Goal: Task Accomplishment & Management: Complete application form

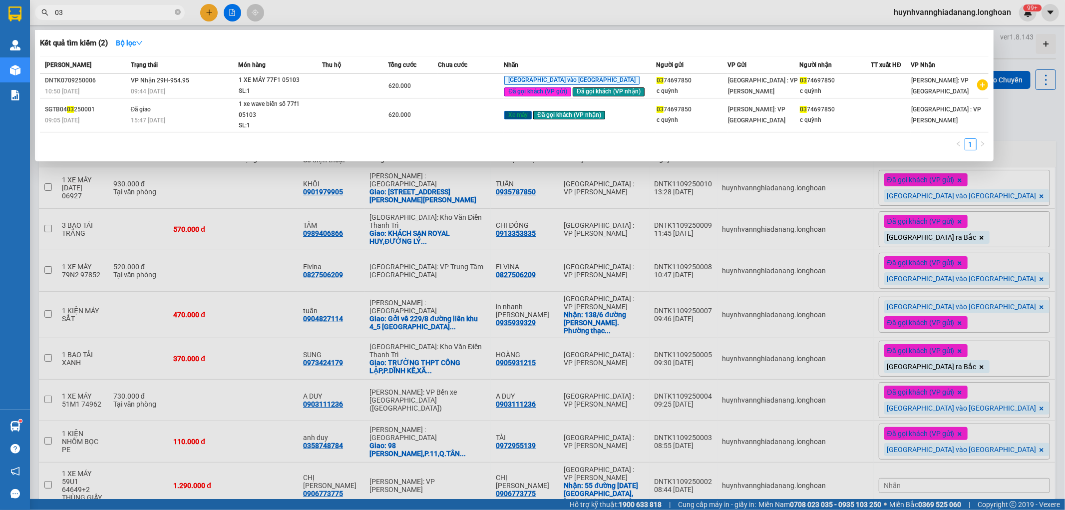
type input "0"
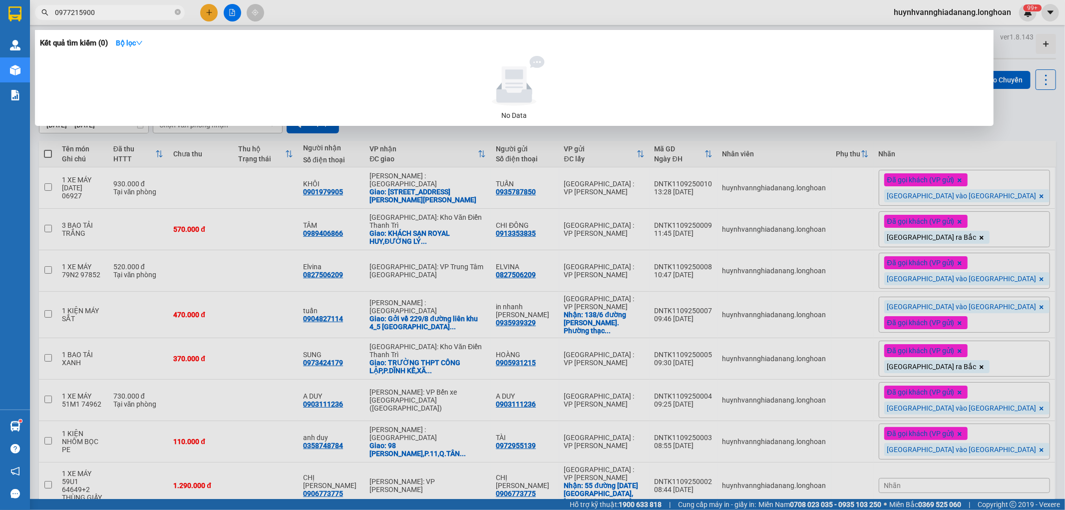
click at [68, 10] on input "0977215900" at bounding box center [114, 12] width 118 height 11
click at [113, 15] on input "097215900" at bounding box center [114, 12] width 118 height 11
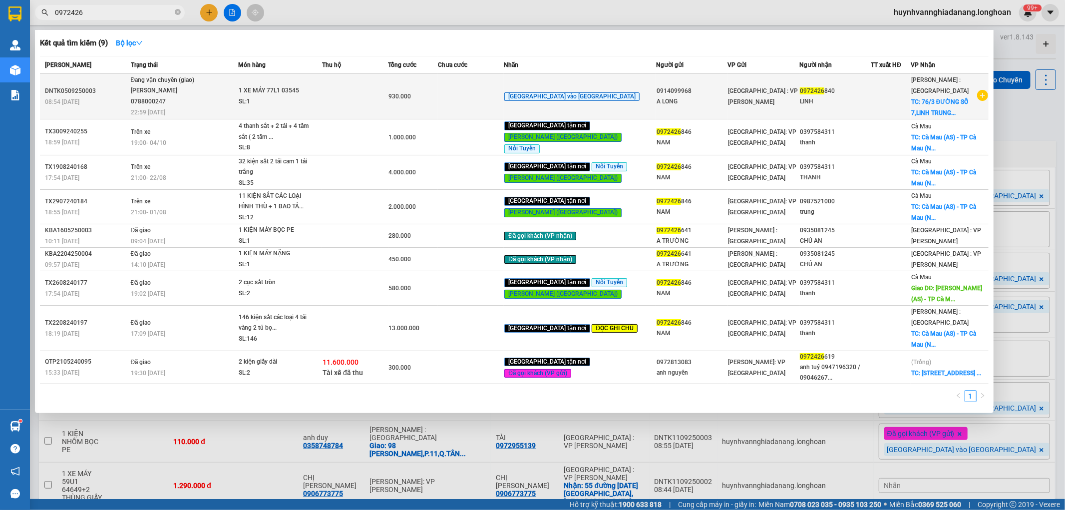
type input "0972426"
click at [486, 92] on td at bounding box center [471, 96] width 66 height 45
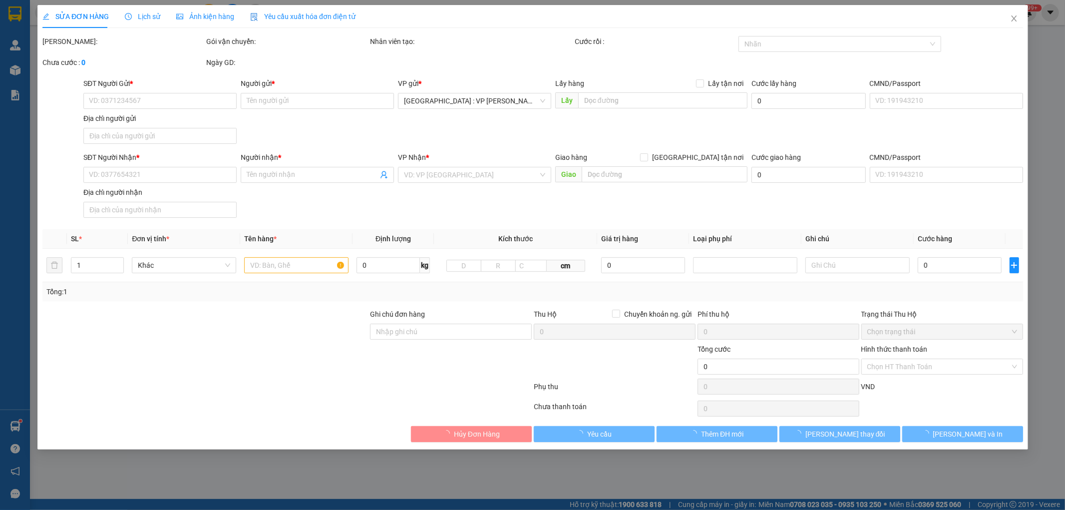
type input "0914099968"
type input "A LONG"
type input "0972426840"
type input "LINH"
checkbox input "true"
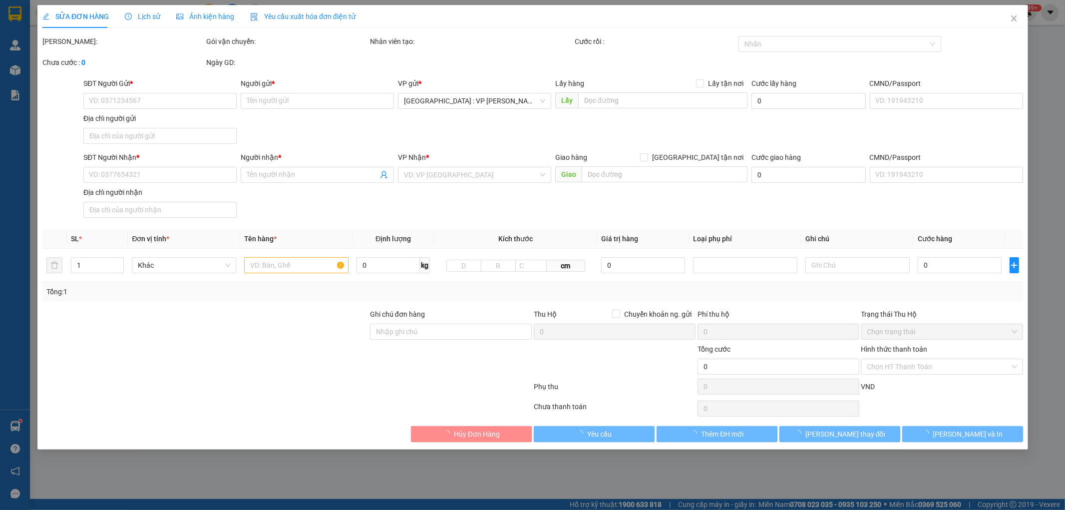
type input "[STREET_ADDRESS]"
type input "2 CHÌA KHÓA(1 CHÌA BỎ CỐP),2 GƯƠNG,1 MŨ BH"
type input "930.000"
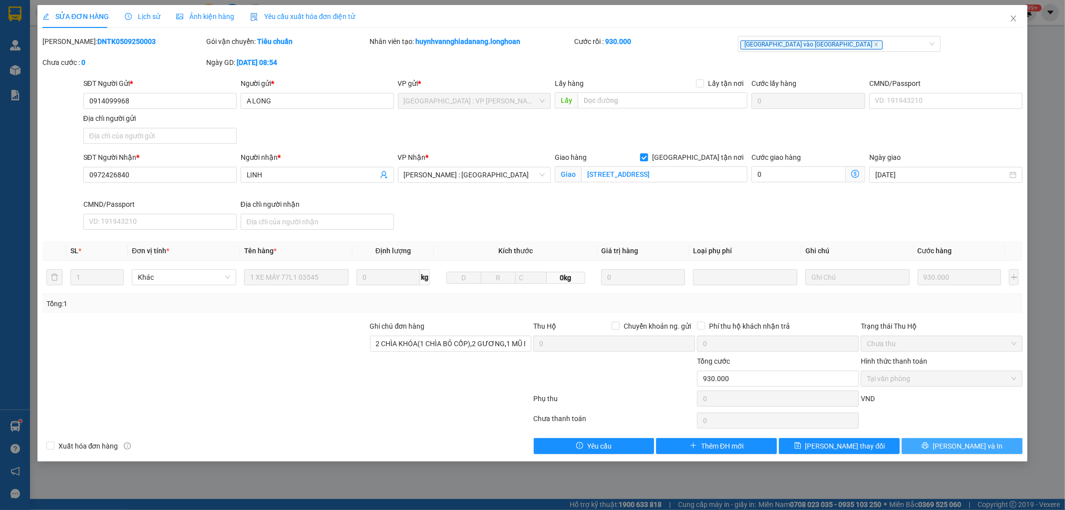
click at [978, 443] on span "[PERSON_NAME] và In" at bounding box center [968, 445] width 70 height 11
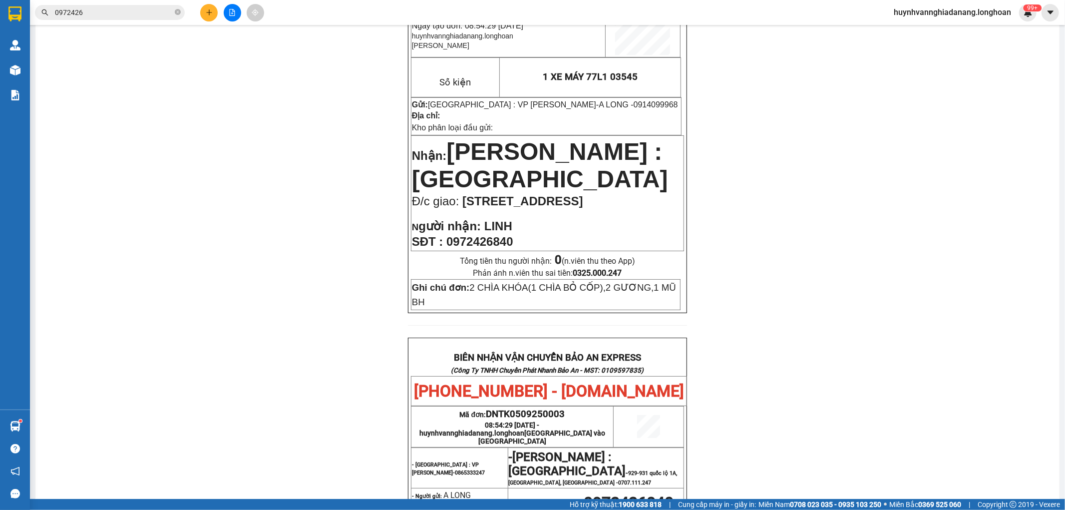
scroll to position [166, 0]
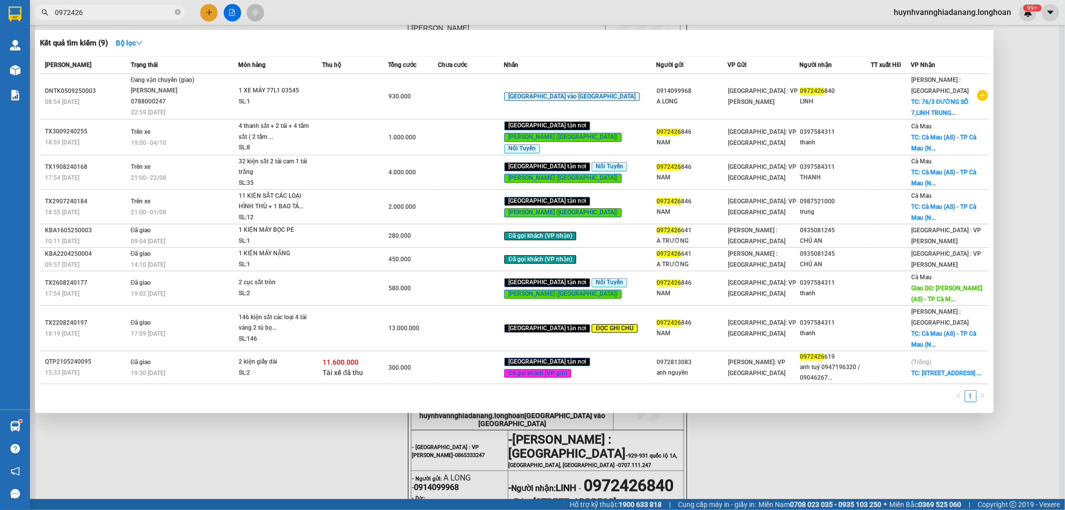
click at [107, 11] on input "0972426" at bounding box center [114, 12] width 118 height 11
type input "0"
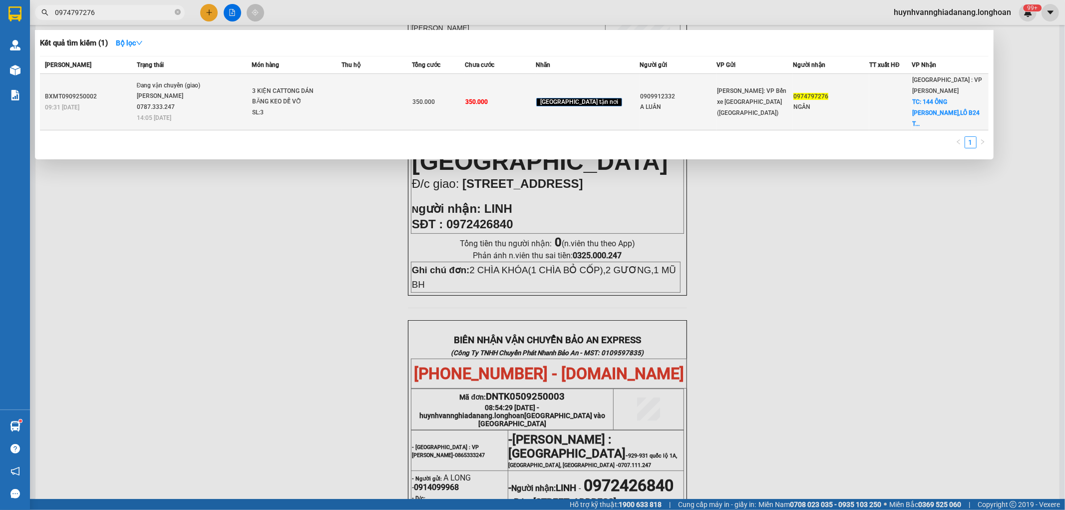
type input "0974797276"
click at [405, 102] on td at bounding box center [376, 102] width 71 height 56
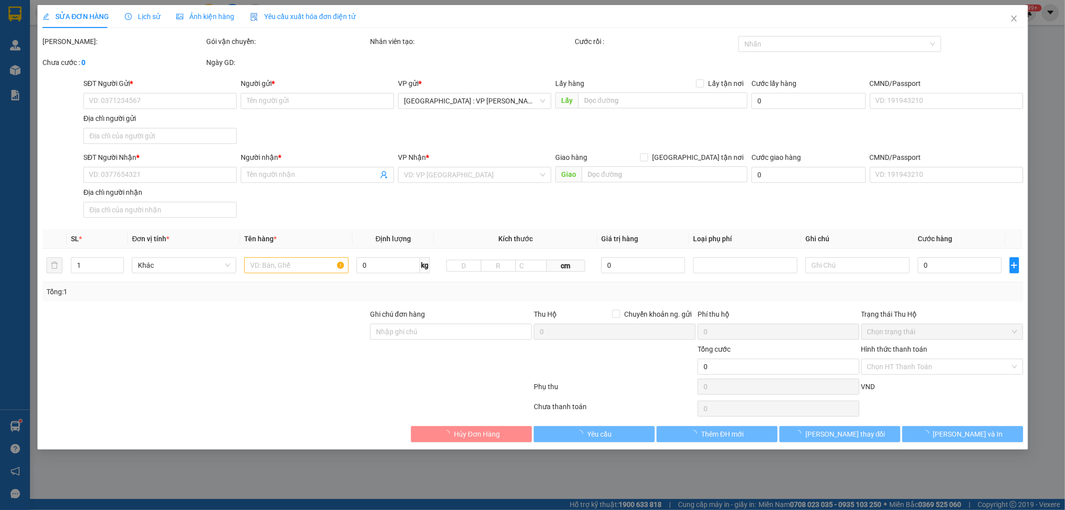
type input "0909912332"
type input "A LUÂN"
type input "0974797276"
type input "NGÂN"
checkbox input "true"
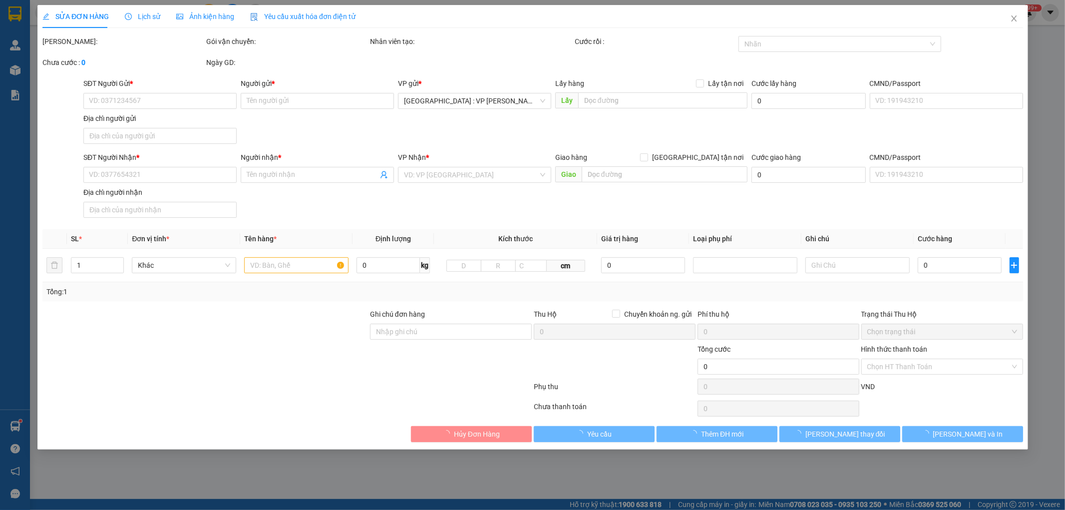
type input "144 ÔNG [PERSON_NAME],LÔ B24 [GEOGRAPHIC_DATA],[GEOGRAPHIC_DATA]"
type input "HÀNG DỄ VỠ HƯ VỠ KHÔNG ĐỀN"
type input "350.000"
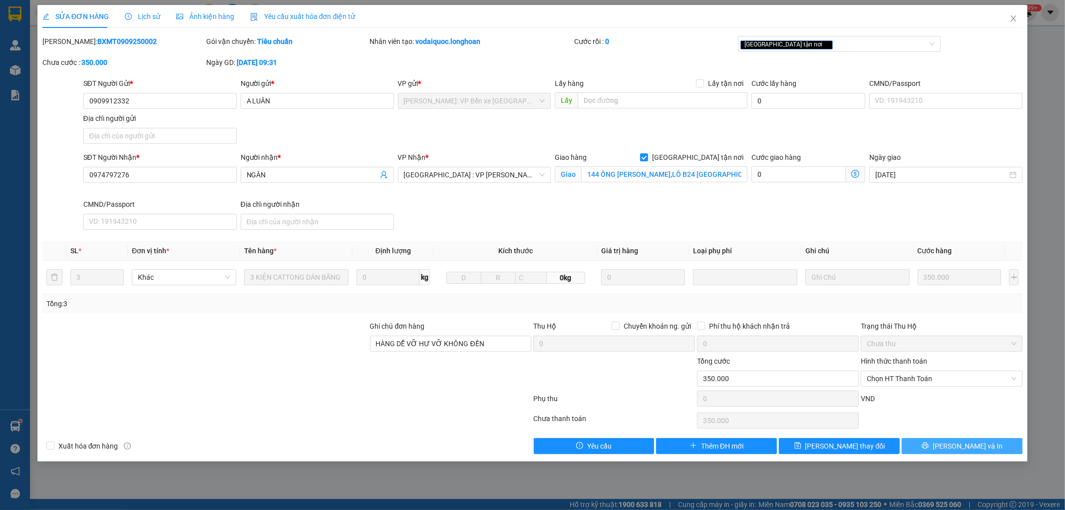
click at [970, 445] on span "[PERSON_NAME] và In" at bounding box center [968, 445] width 70 height 11
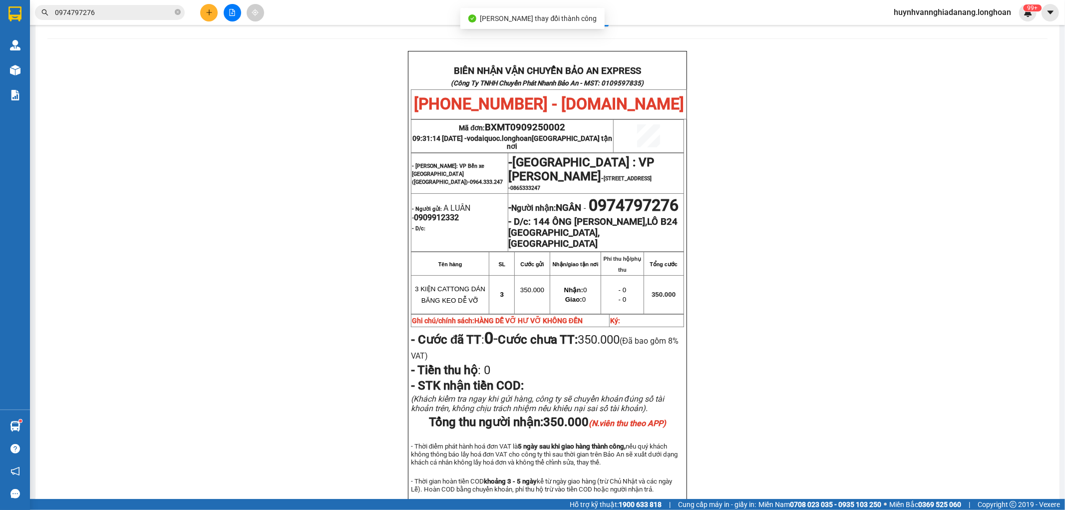
scroll to position [55, 0]
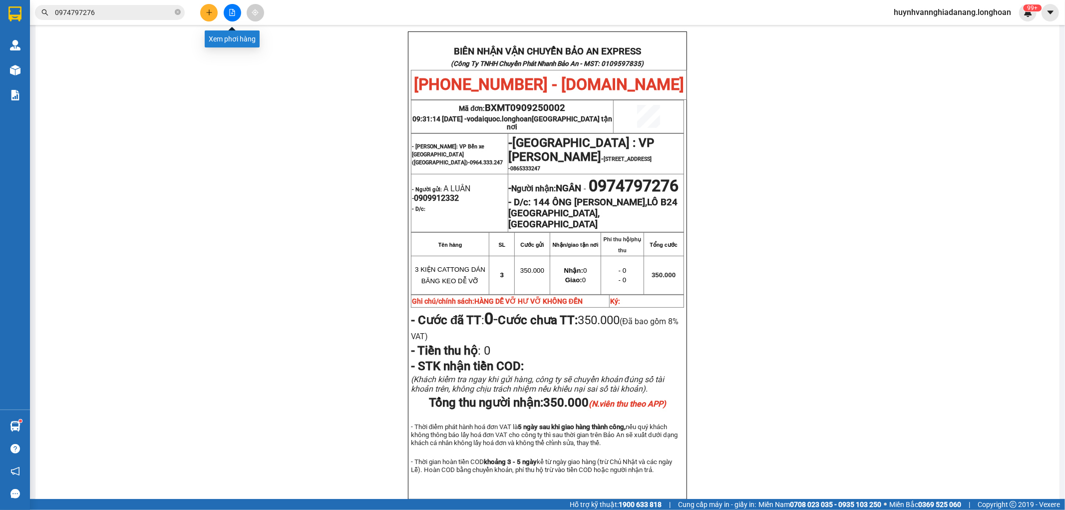
click at [231, 15] on icon "file-add" at bounding box center [232, 12] width 7 height 7
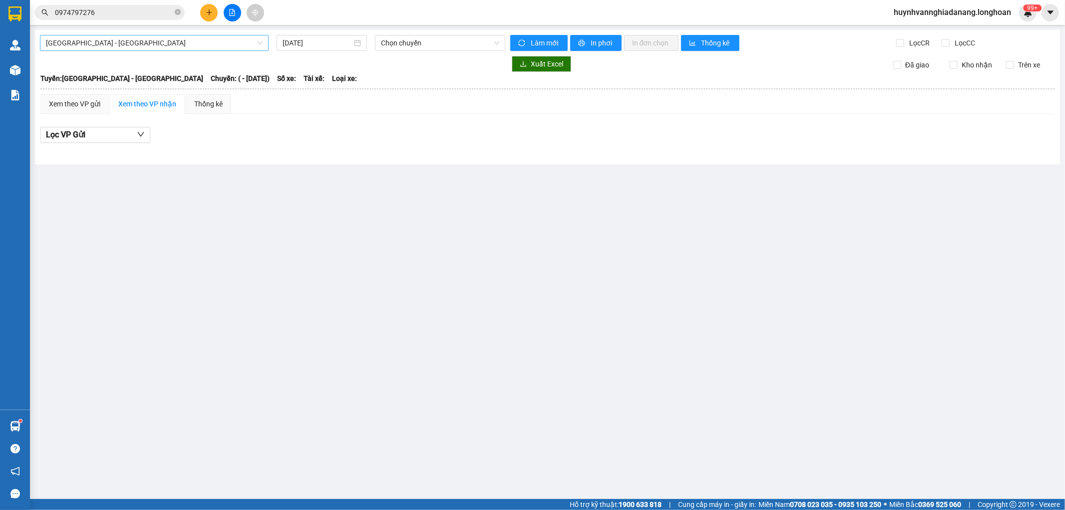
click at [171, 45] on span "[GEOGRAPHIC_DATA] - [GEOGRAPHIC_DATA]" at bounding box center [154, 42] width 217 height 15
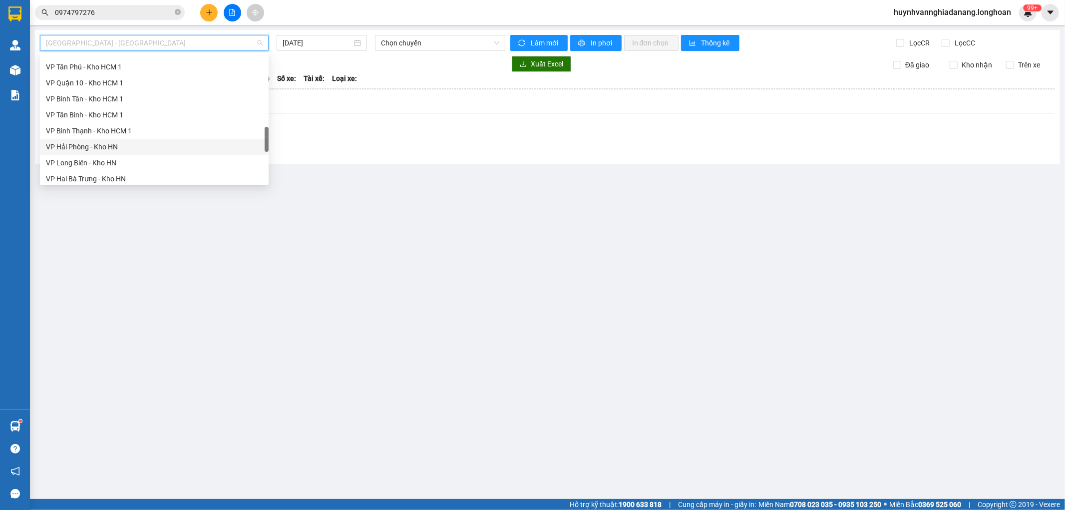
scroll to position [686, 0]
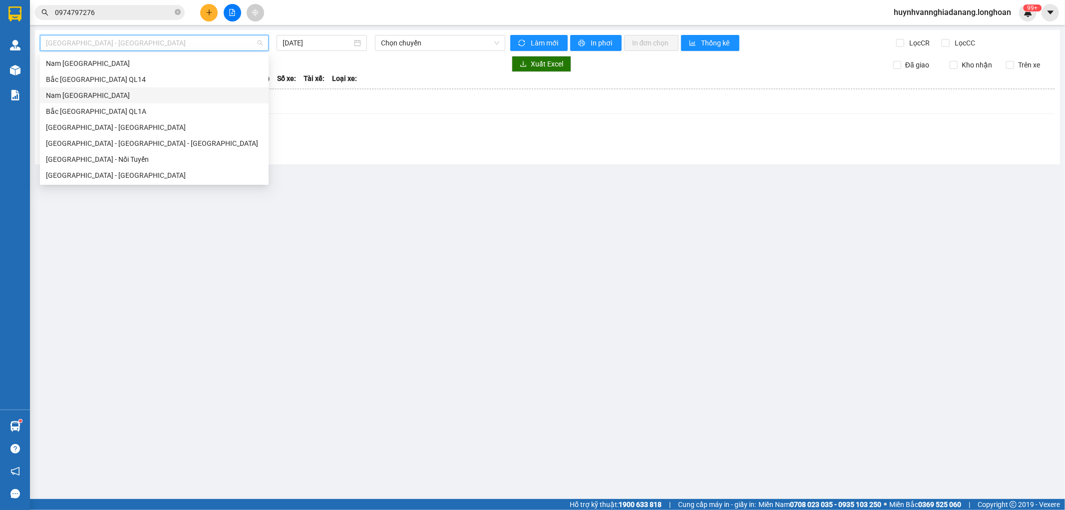
click at [108, 97] on div "Nam [GEOGRAPHIC_DATA]" at bounding box center [154, 95] width 217 height 11
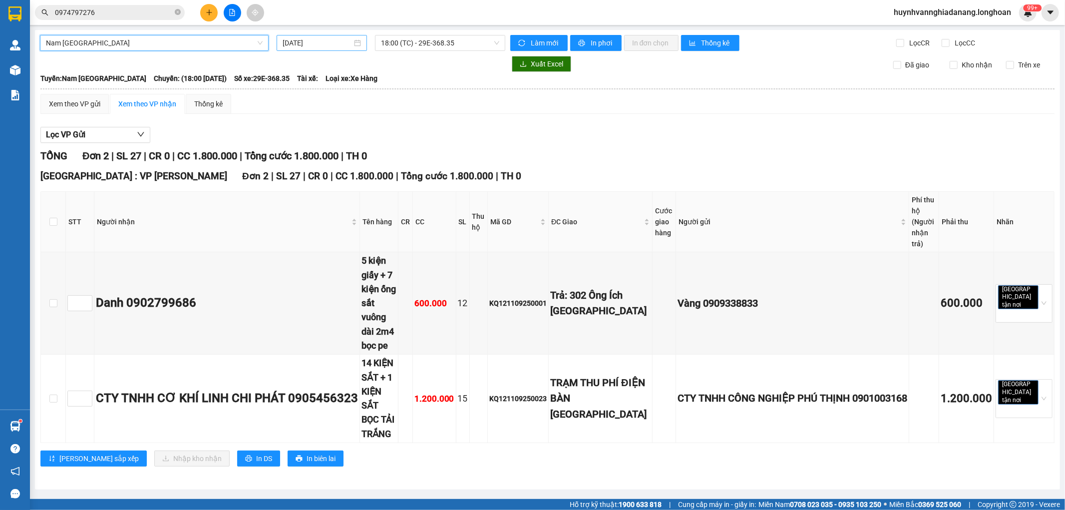
click at [332, 46] on input "[DATE]" at bounding box center [317, 42] width 69 height 11
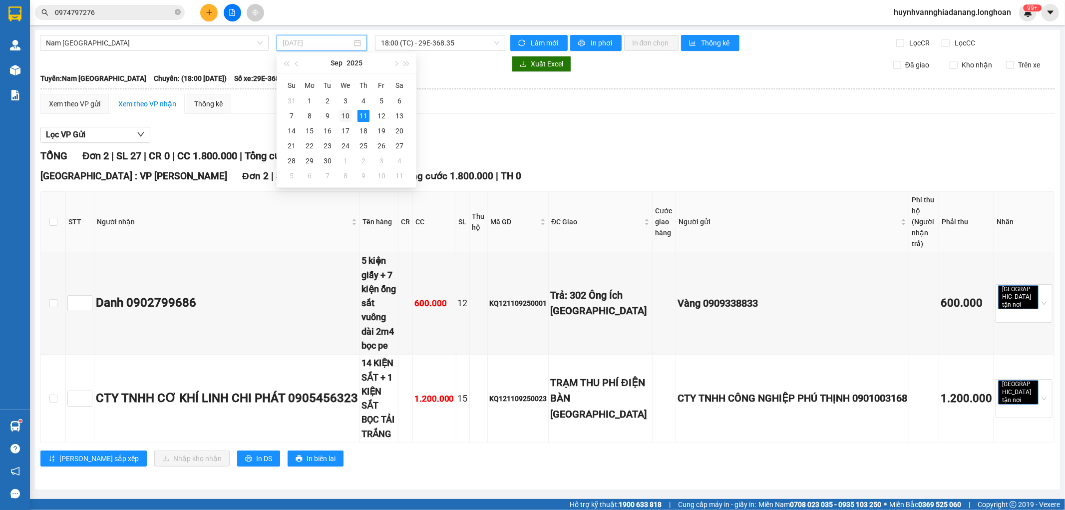
click at [345, 115] on div "10" at bounding box center [345, 116] width 12 height 12
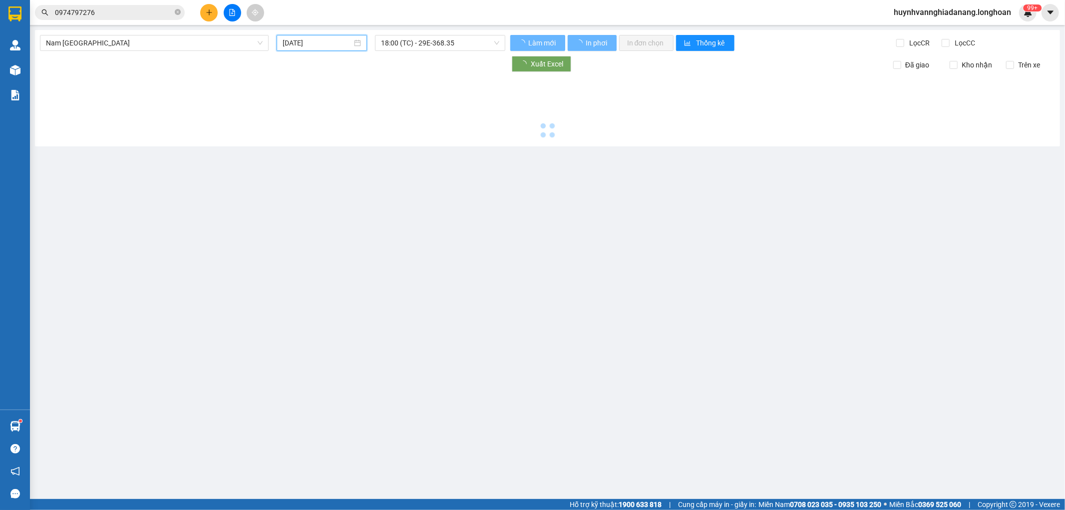
type input "[DATE]"
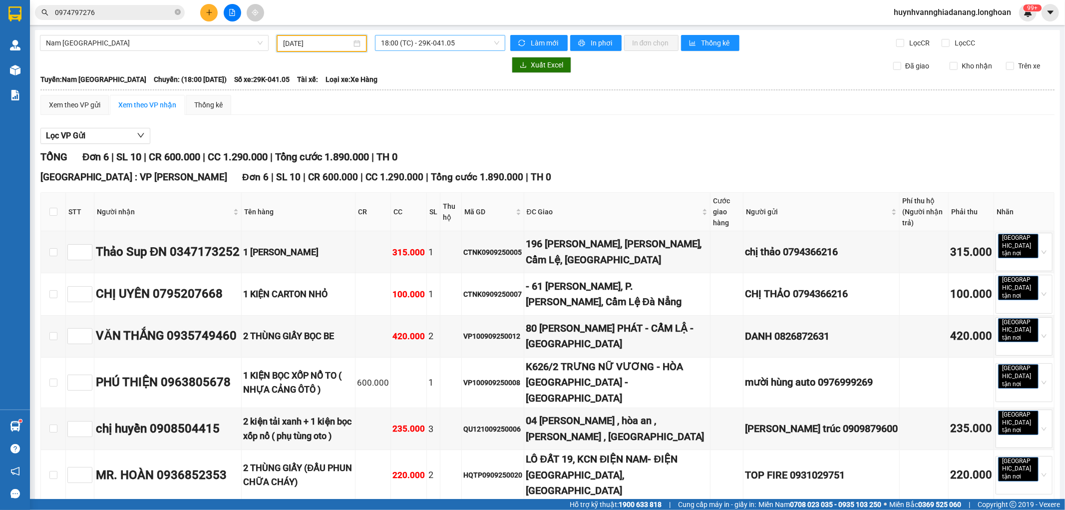
click at [465, 45] on span "18:00 (TC) - 29K-041.05" at bounding box center [440, 42] width 118 height 15
click at [451, 73] on div "18:00 (TC) - 29K-041.05" at bounding box center [420, 78] width 78 height 11
click at [256, 509] on span "In DS" at bounding box center [264, 516] width 16 height 11
